Goal: Task Accomplishment & Management: Manage account settings

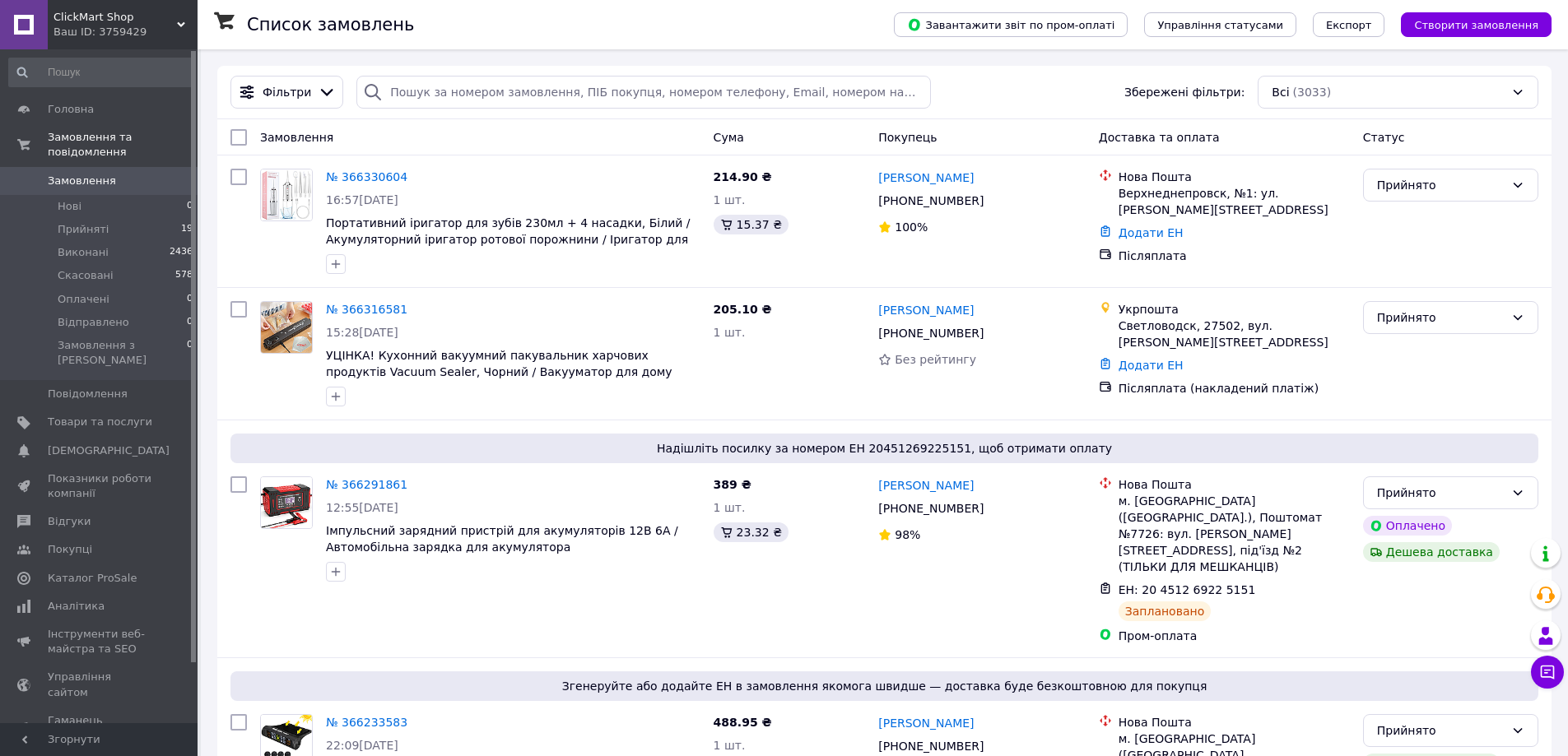
click at [831, 21] on div "Список замовлень" at bounding box center [554, 24] width 614 height 49
click at [123, 415] on span "Товари та послуги" at bounding box center [99, 422] width 104 height 15
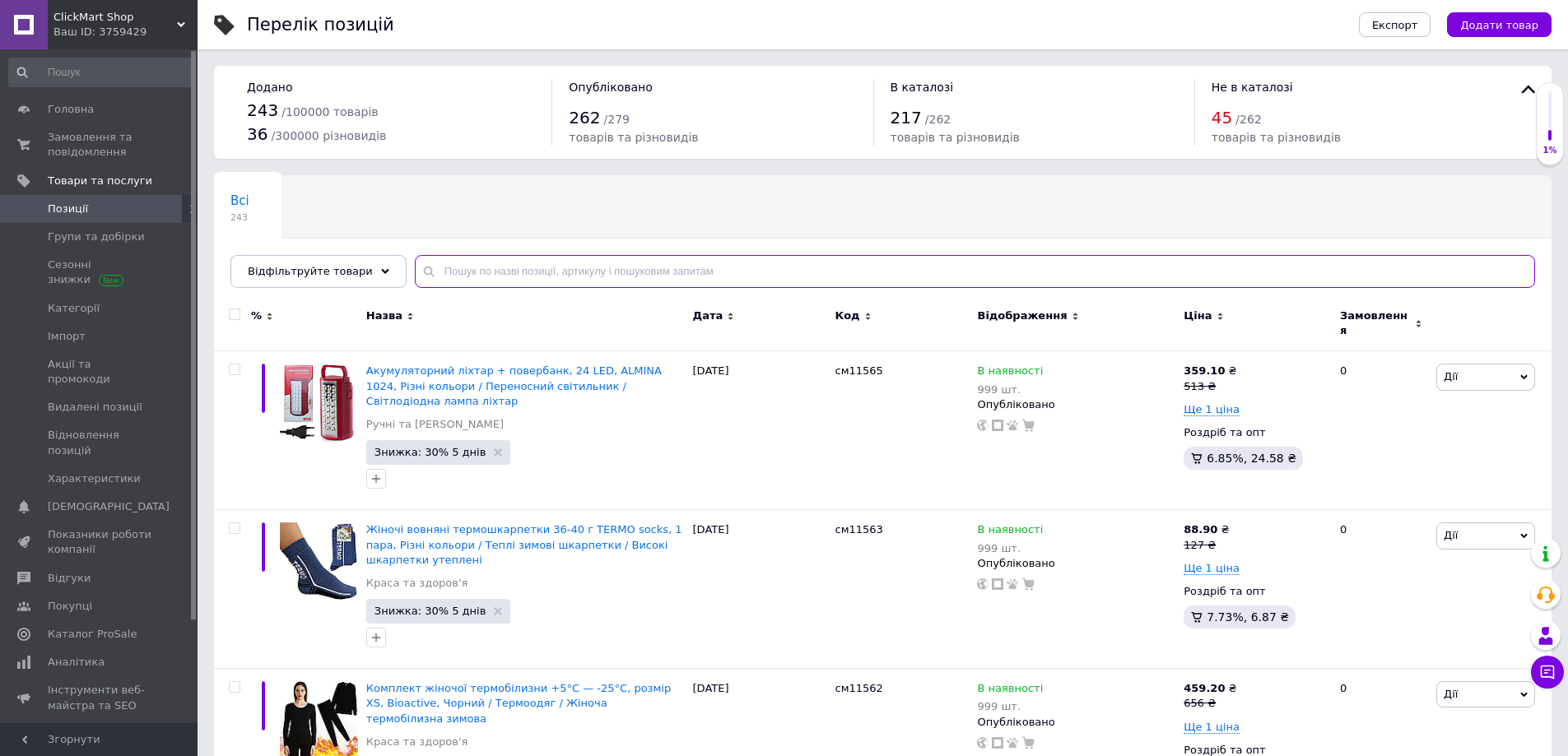
click at [509, 276] on input "text" at bounding box center [975, 271] width 1120 height 33
paste input "см1110401"
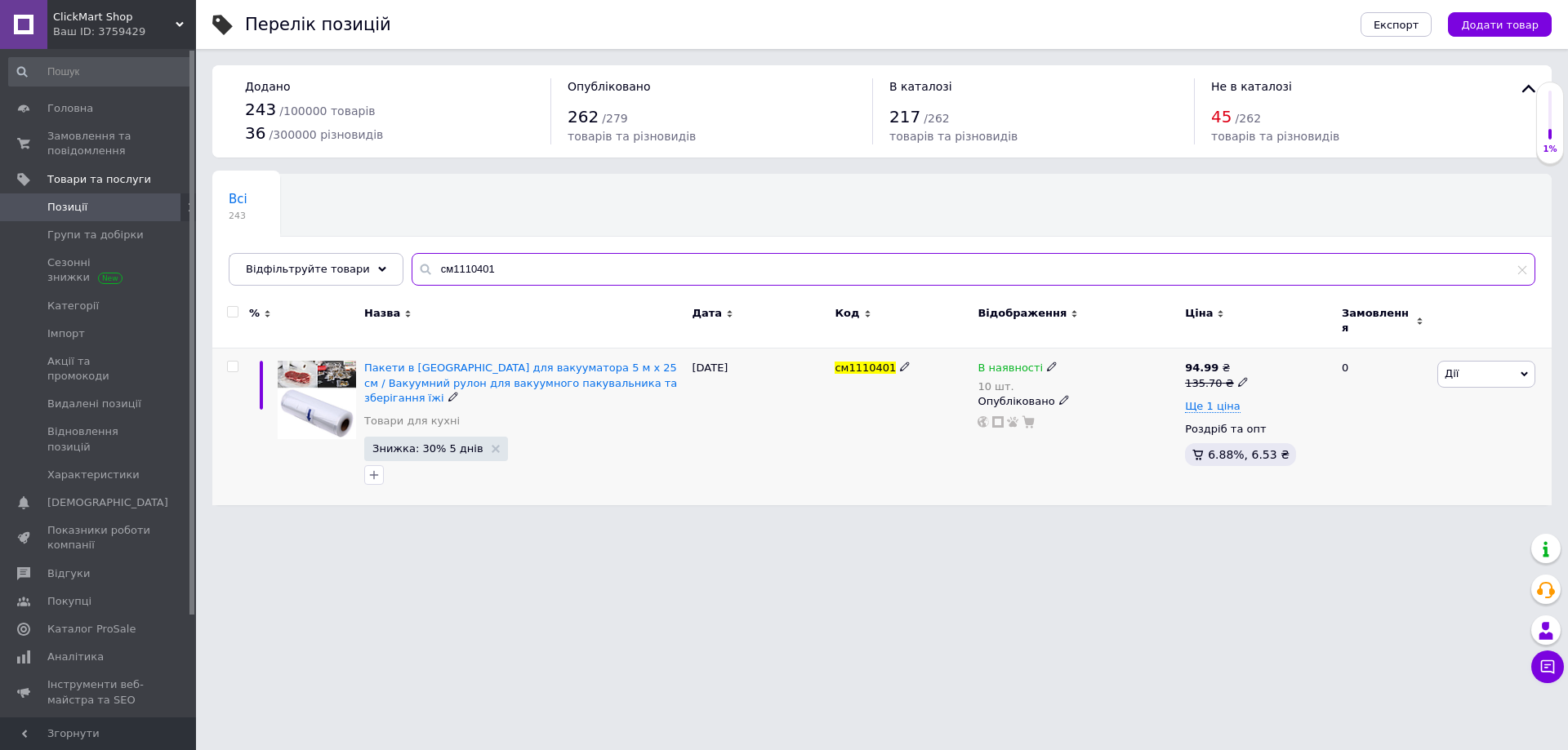
type input "см1110401"
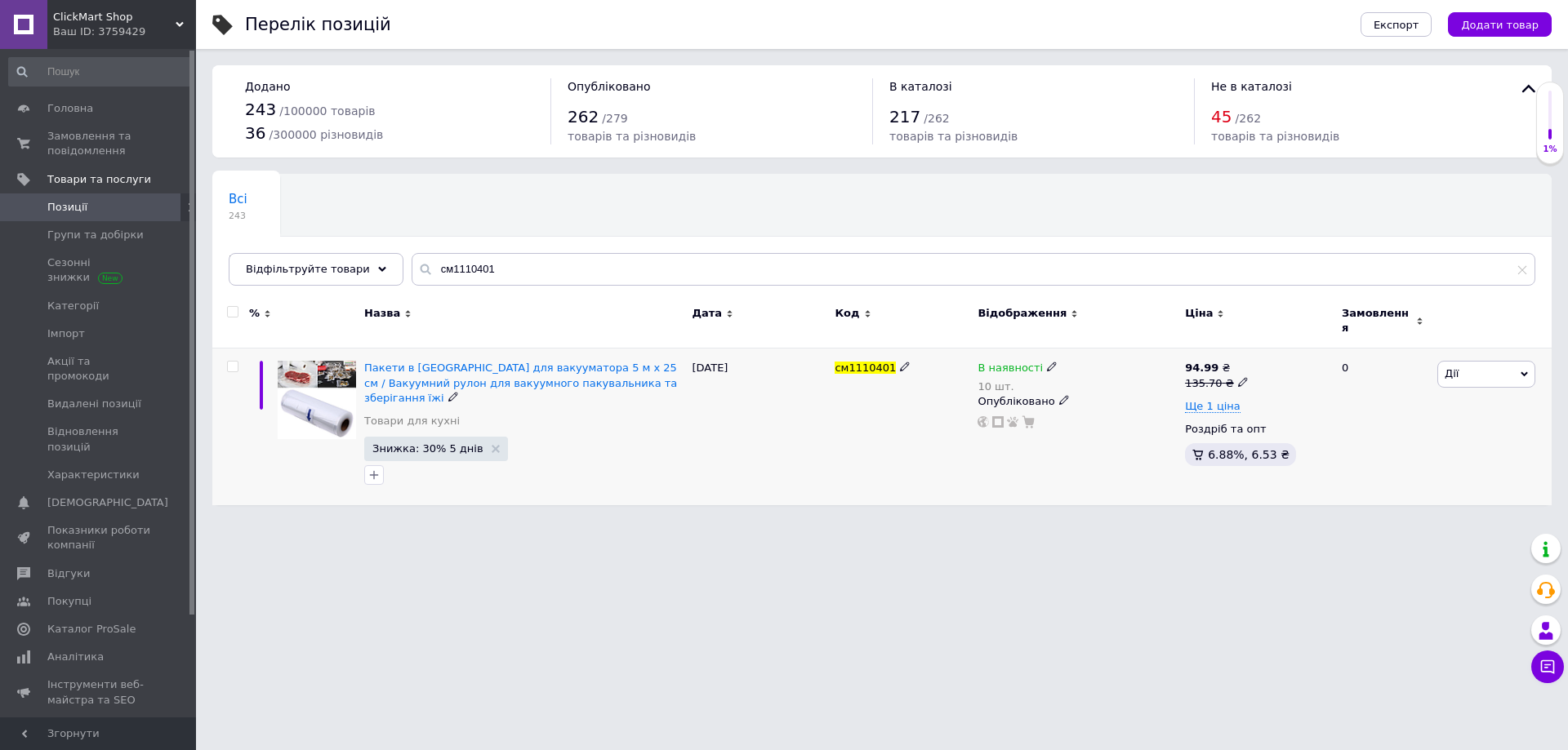
click at [1059, 395] on icon at bounding box center [1063, 399] width 10 height 10
click at [821, 423] on div "20.09.2025" at bounding box center [758, 427] width 143 height 157
click at [1047, 362] on use at bounding box center [1051, 367] width 9 height 9
click at [1256, 383] on div "Залишки" at bounding box center [1164, 390] width 205 height 15
drag, startPoint x: 1085, startPoint y: 408, endPoint x: 1070, endPoint y: 412, distance: 15.5
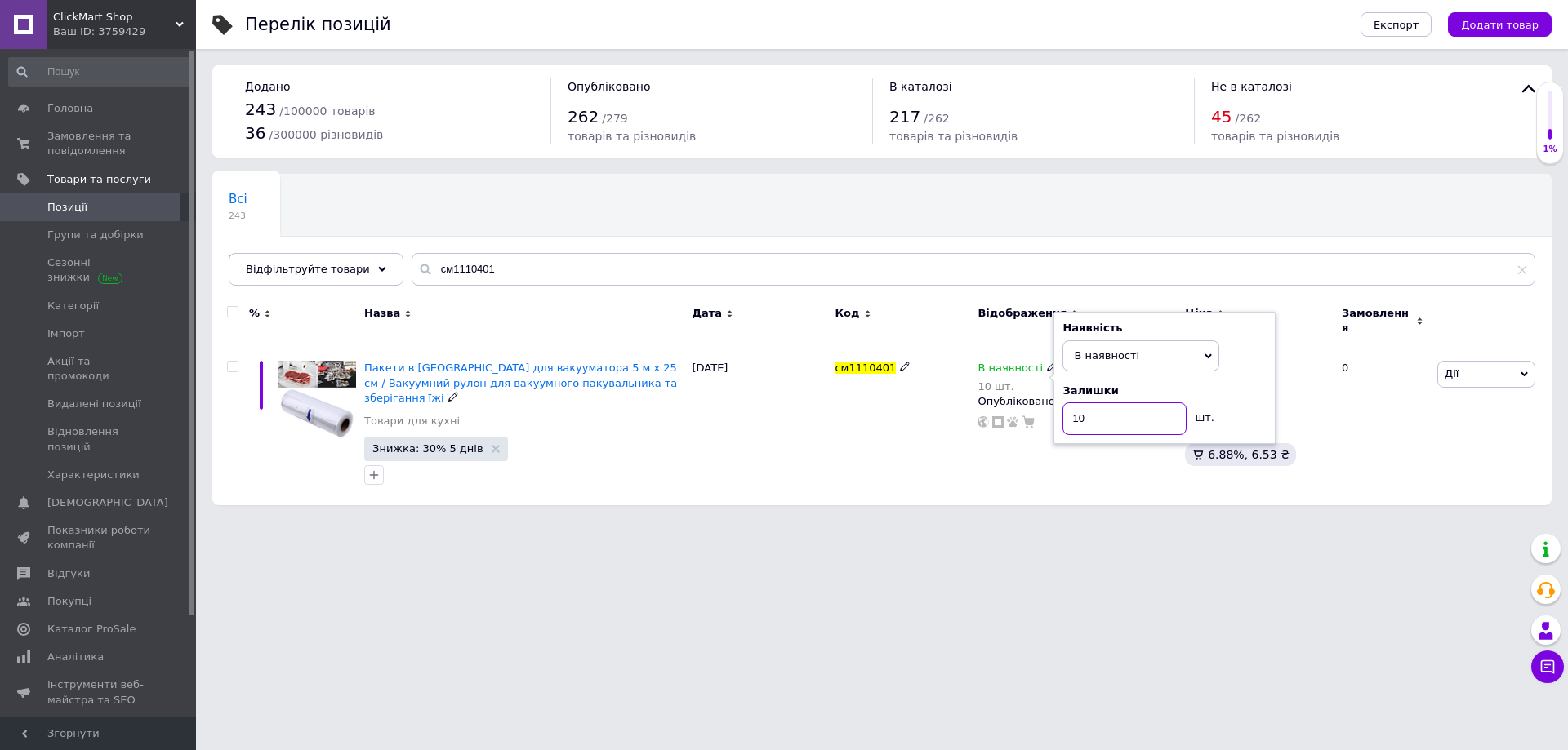
click at [1070, 412] on input "10" at bounding box center [1124, 419] width 124 height 33
type input "999"
click at [729, 488] on div "Перелік позицій Експорт Додати товар Додано 243 / 100000 товарів 36 / 300000 рі…" at bounding box center [881, 260] width 1371 height 522
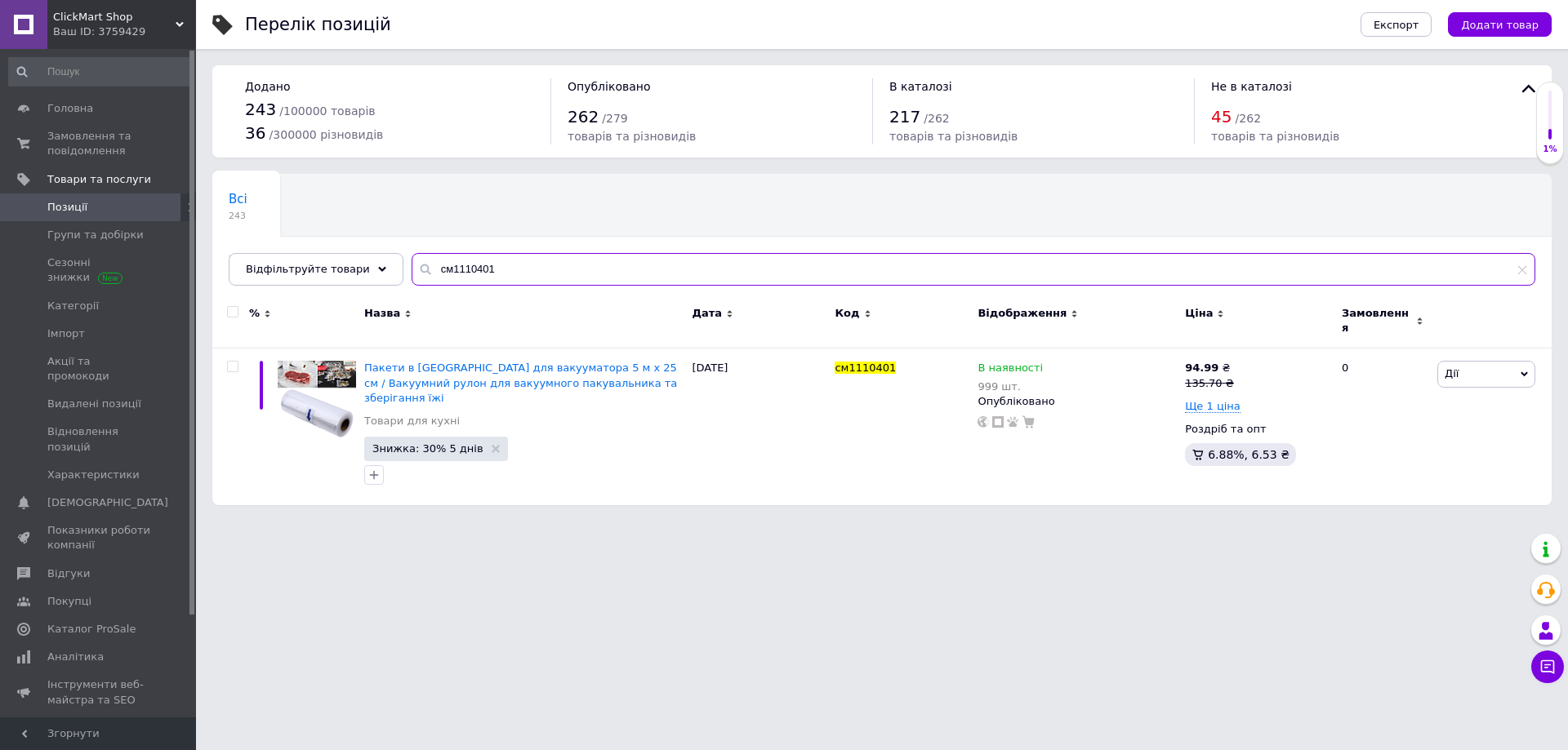
click at [485, 270] on input "см1110401" at bounding box center [973, 269] width 1124 height 33
click at [486, 270] on input "см1110401" at bounding box center [973, 269] width 1124 height 33
paste input "text"
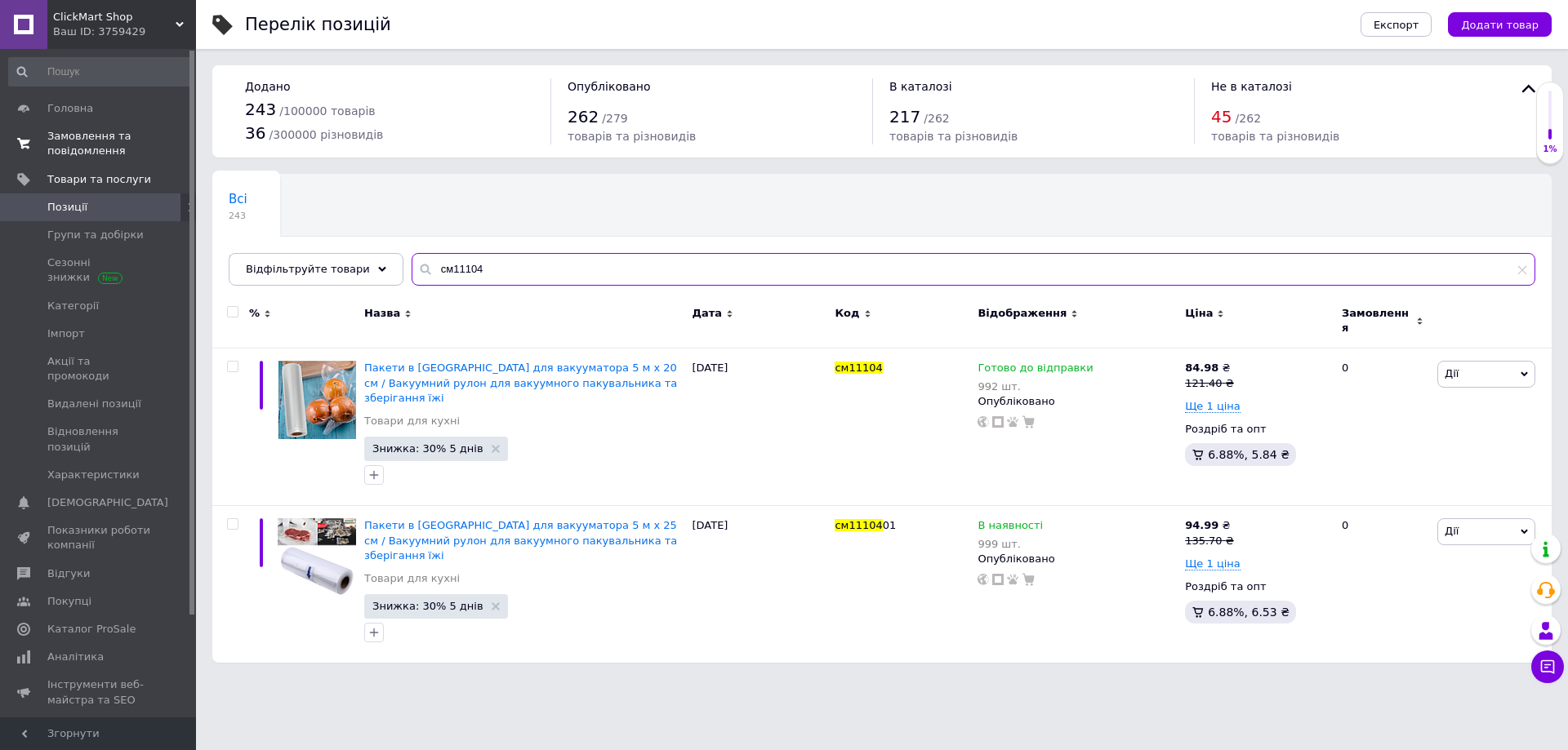
type input "см11104"
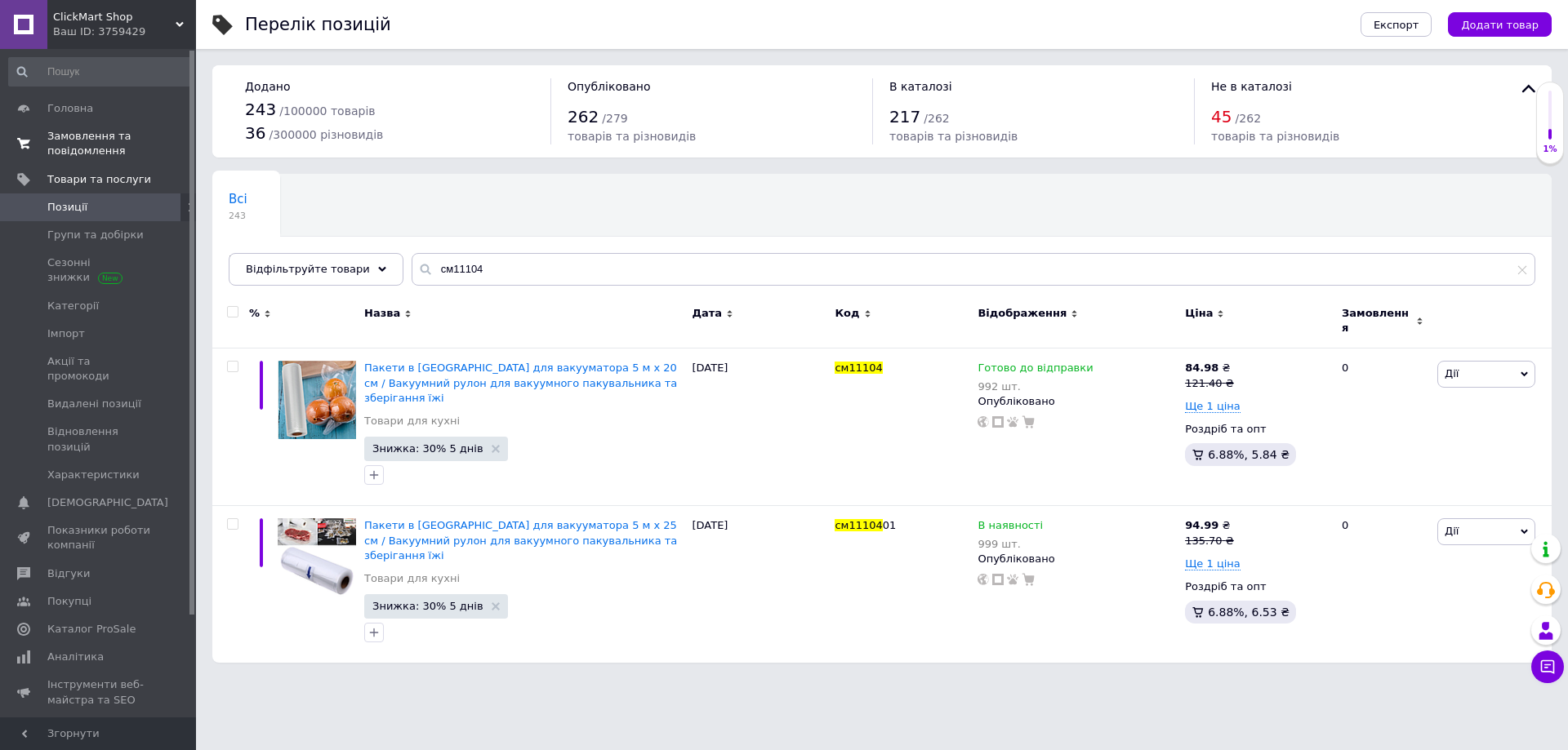
click at [60, 135] on span "Замовлення та повідомлення" at bounding box center [98, 143] width 104 height 29
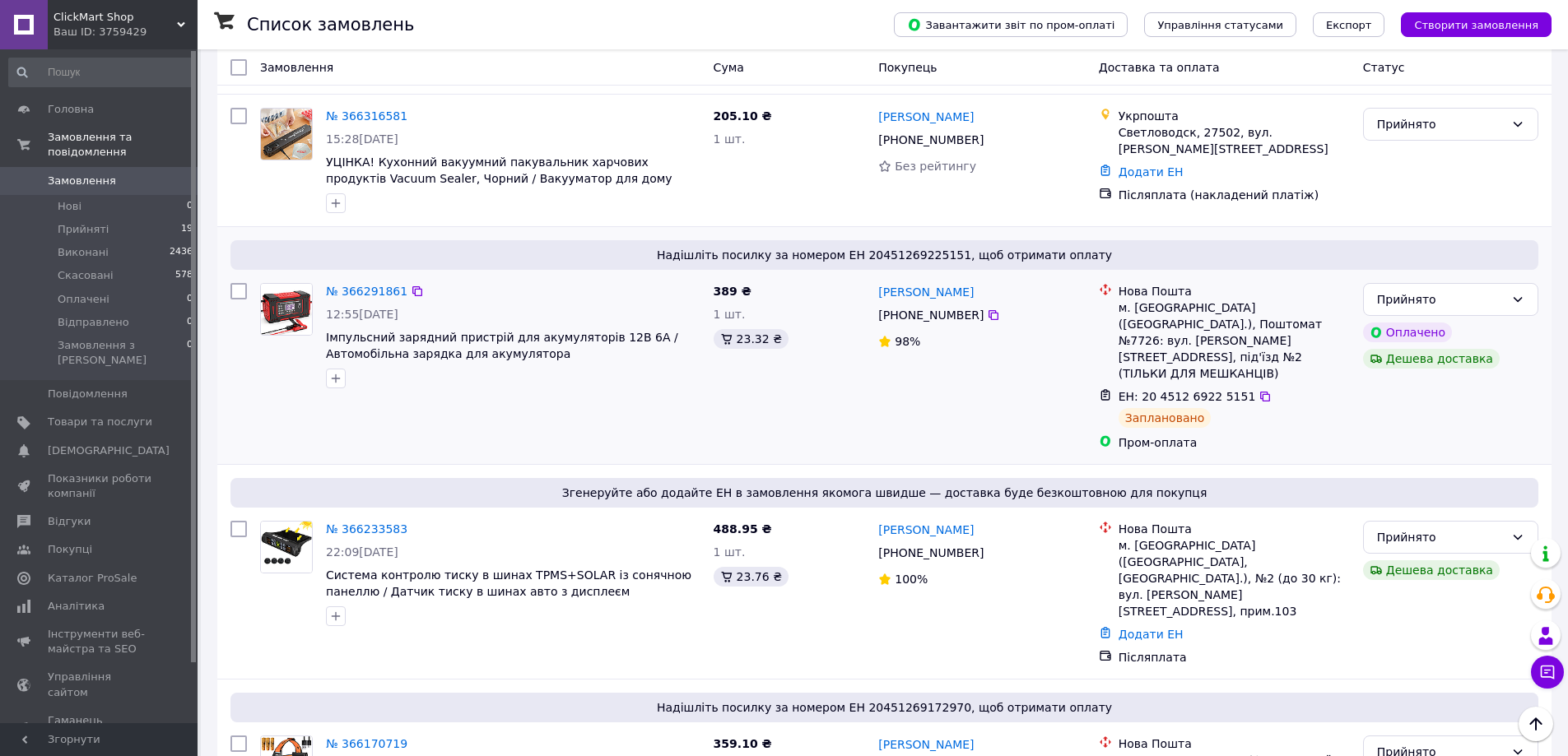
scroll to position [9, 0]
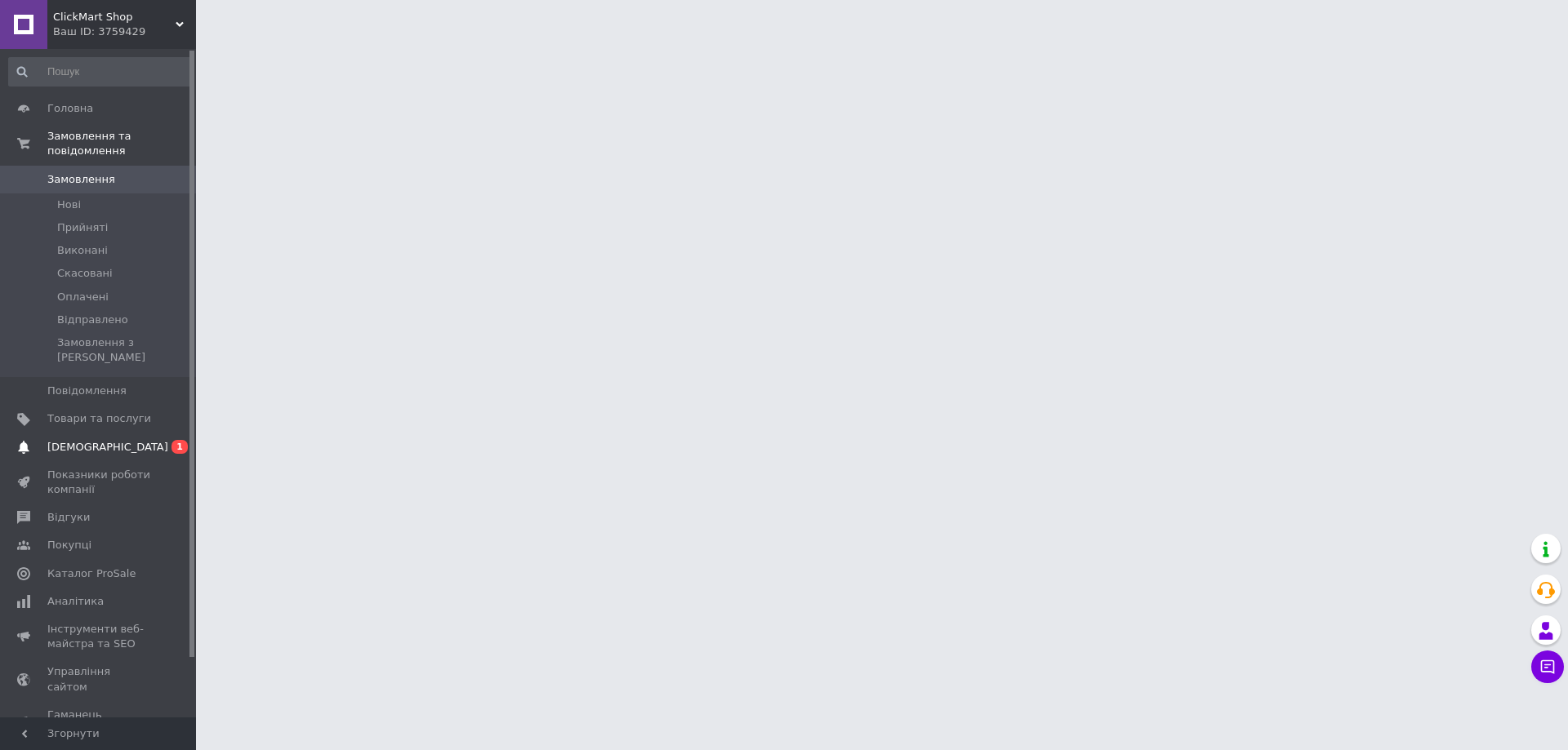
click at [145, 440] on span "[DEMOGRAPHIC_DATA]" at bounding box center [98, 447] width 104 height 15
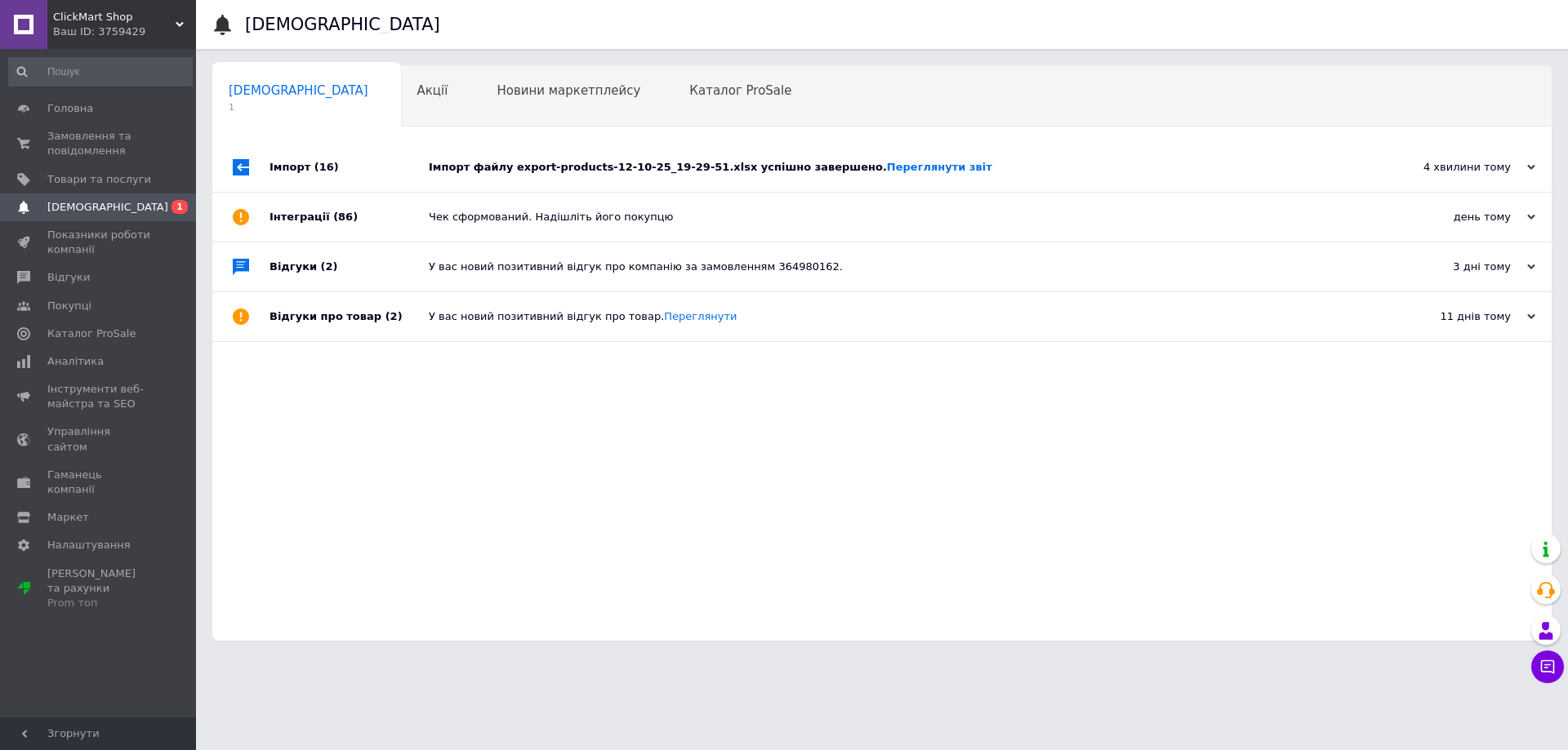
click at [341, 166] on div "Імпорт (16)" at bounding box center [349, 166] width 159 height 49
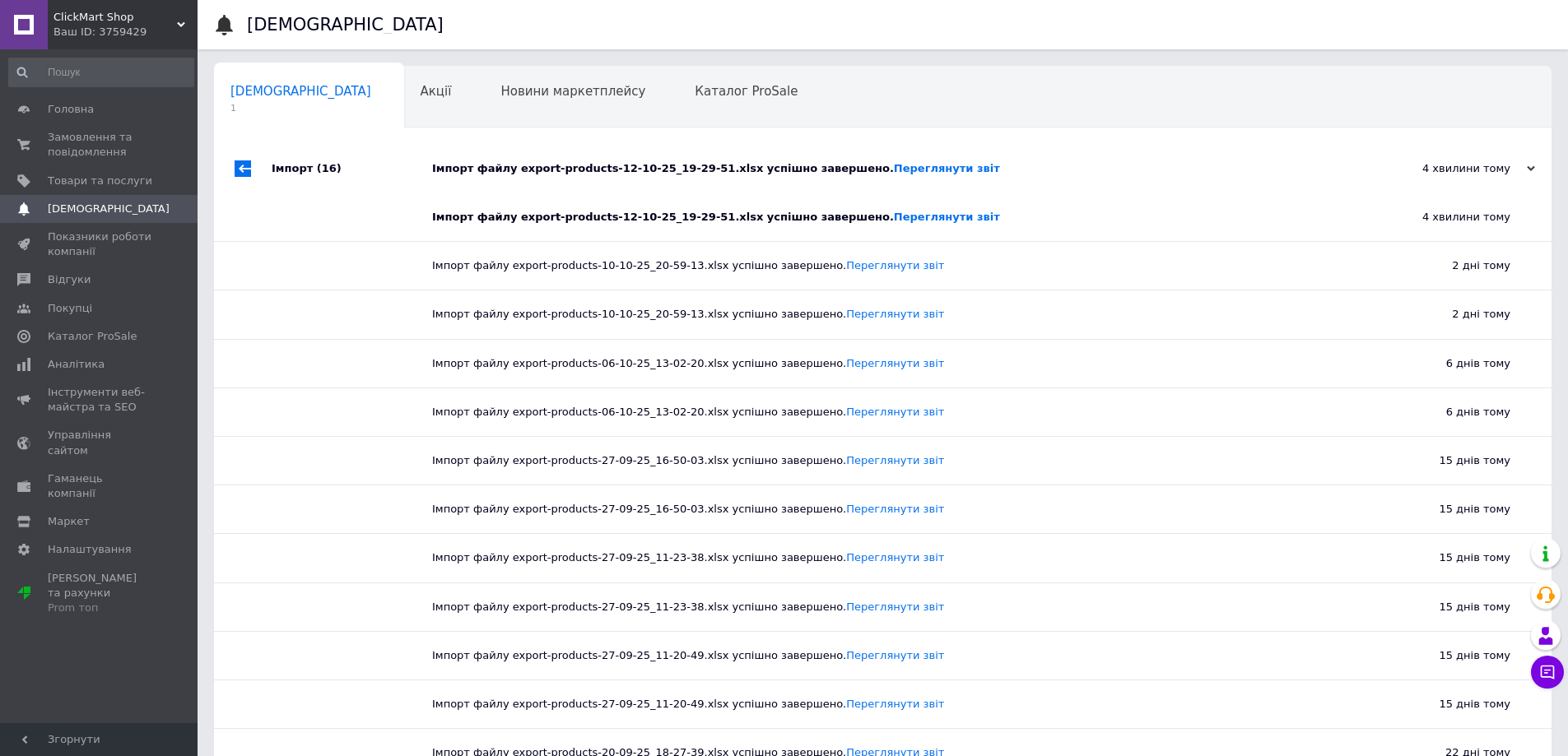
click at [344, 167] on div "Імпорт (16)" at bounding box center [352, 168] width 161 height 49
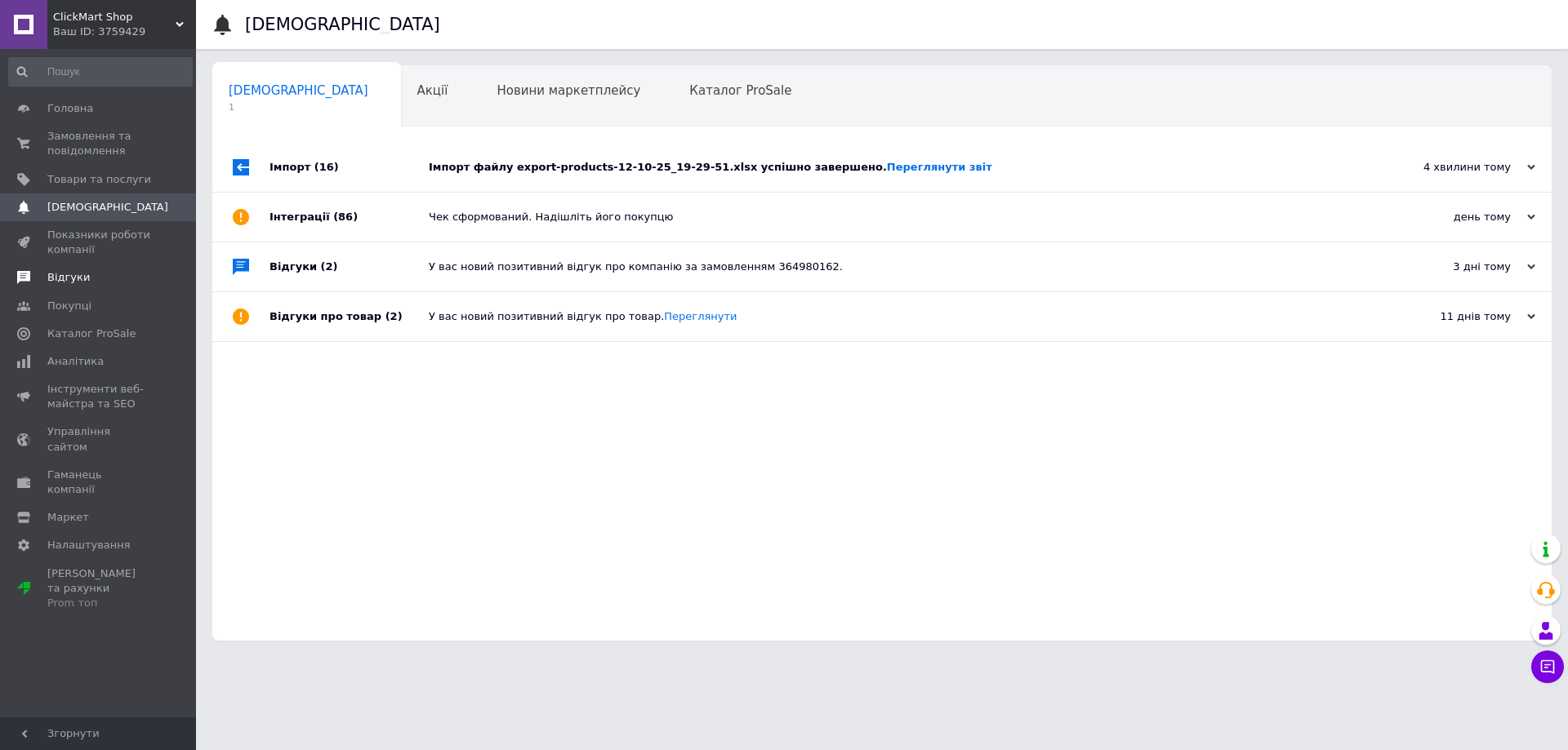
click at [95, 283] on span "Відгуки" at bounding box center [98, 277] width 104 height 15
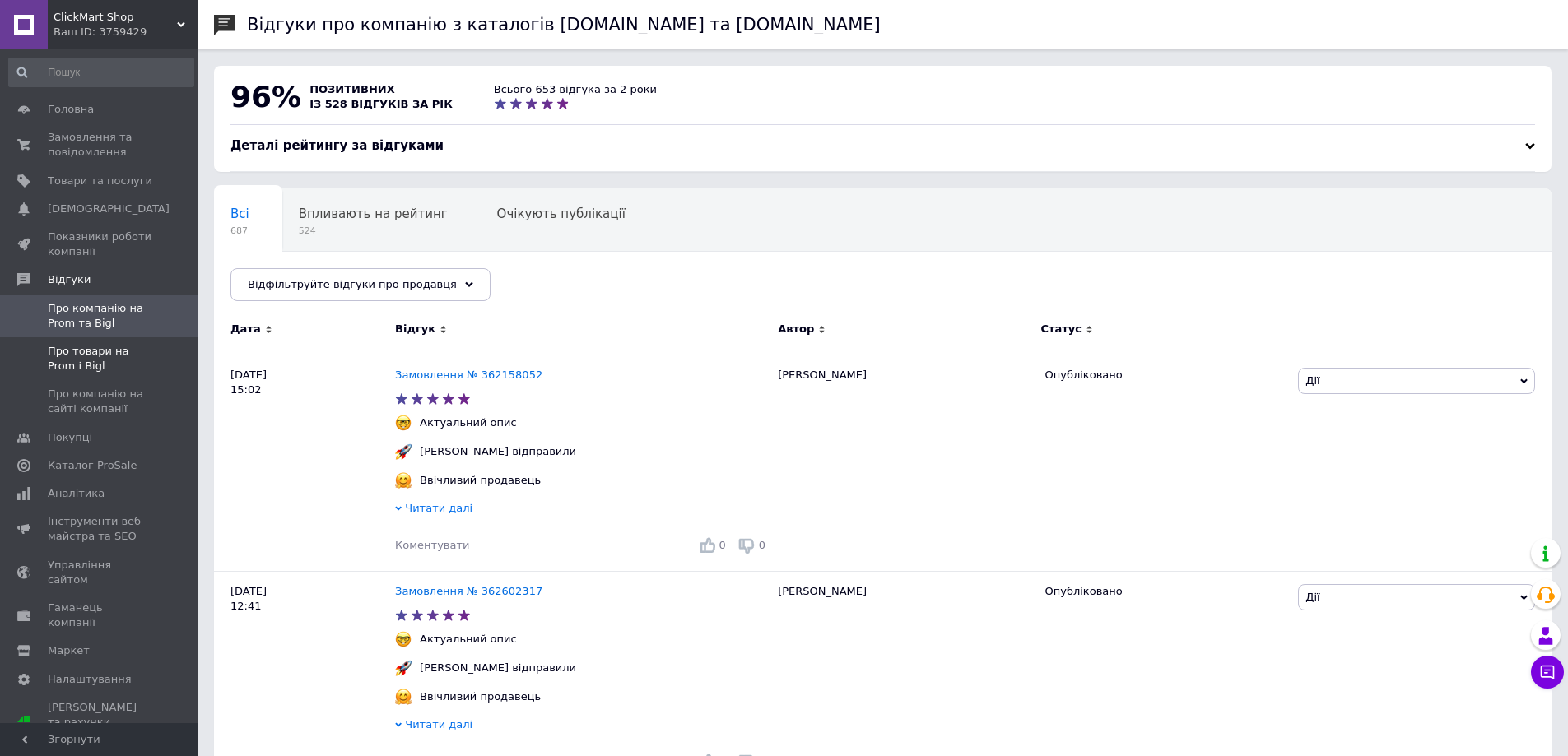
click at [118, 342] on link "Про товари на Prom і Bigl" at bounding box center [101, 359] width 203 height 43
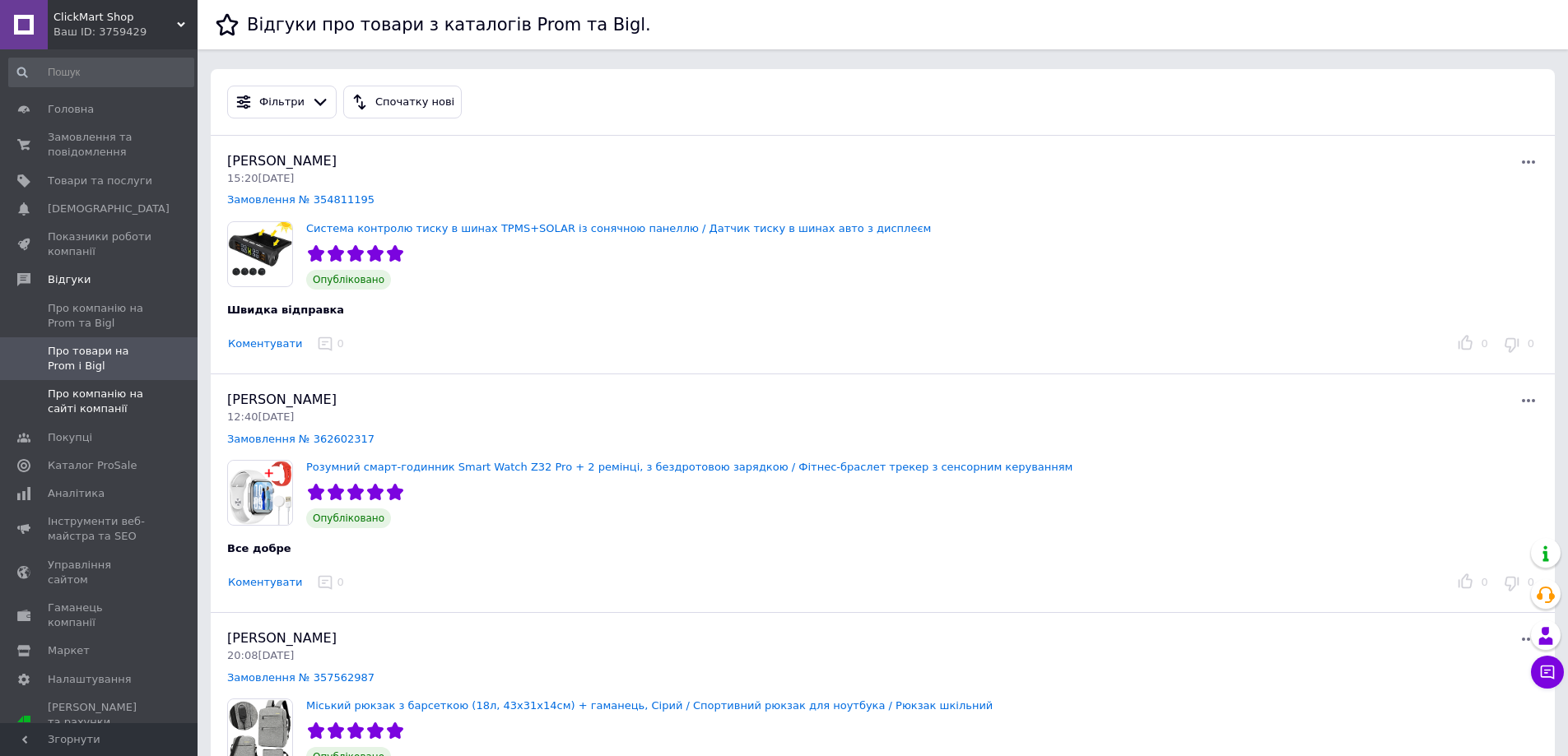
click at [104, 399] on span "Про компанію на сайті компанії" at bounding box center [99, 401] width 104 height 29
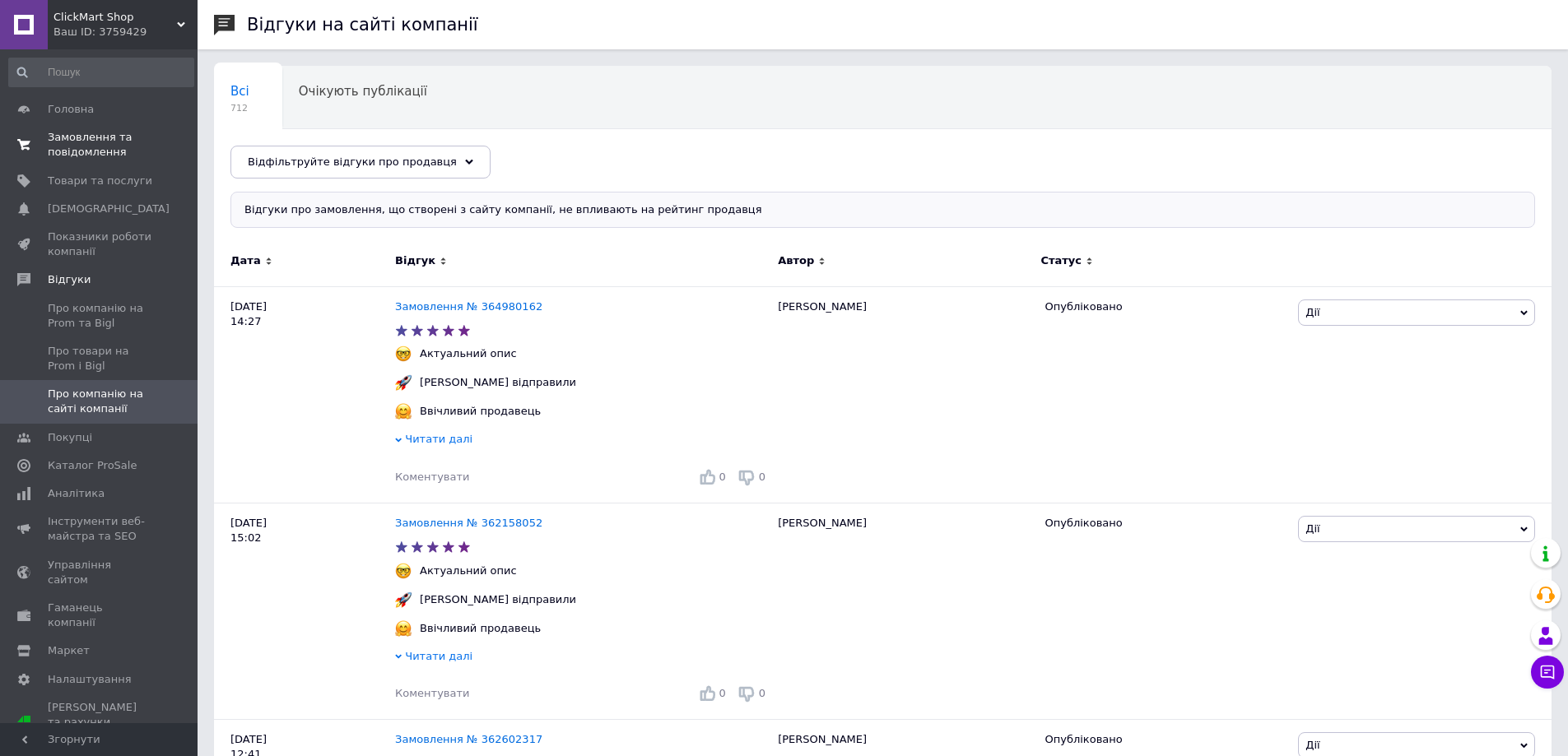
click at [69, 141] on span "Замовлення та повідомлення" at bounding box center [99, 145] width 104 height 29
